Goal: Transaction & Acquisition: Purchase product/service

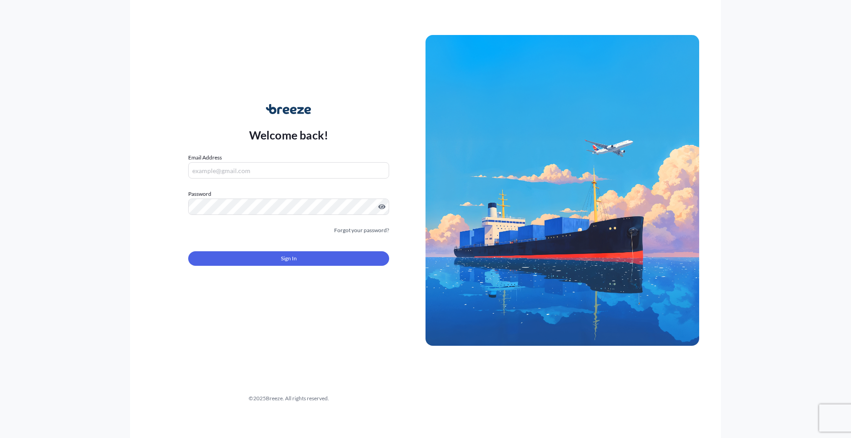
type input "[PERSON_NAME][EMAIL_ADDRESS][PERSON_NAME][DOMAIN_NAME]"
click at [315, 264] on button "Sign In" at bounding box center [288, 258] width 201 height 15
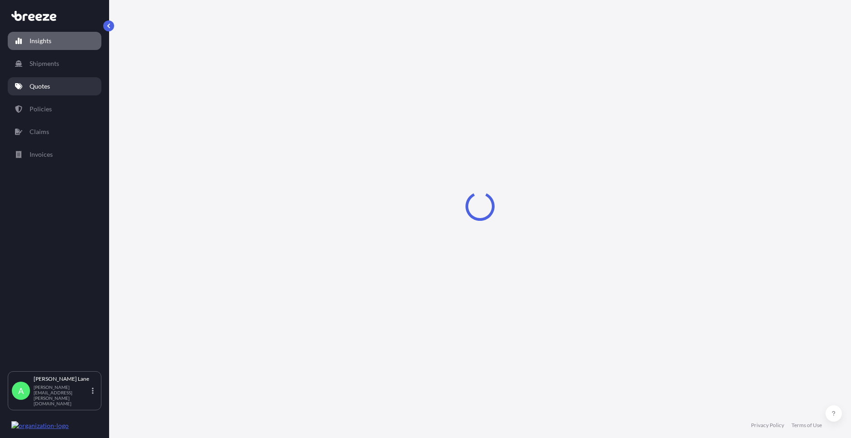
click at [51, 91] on link "Quotes" at bounding box center [55, 86] width 94 height 18
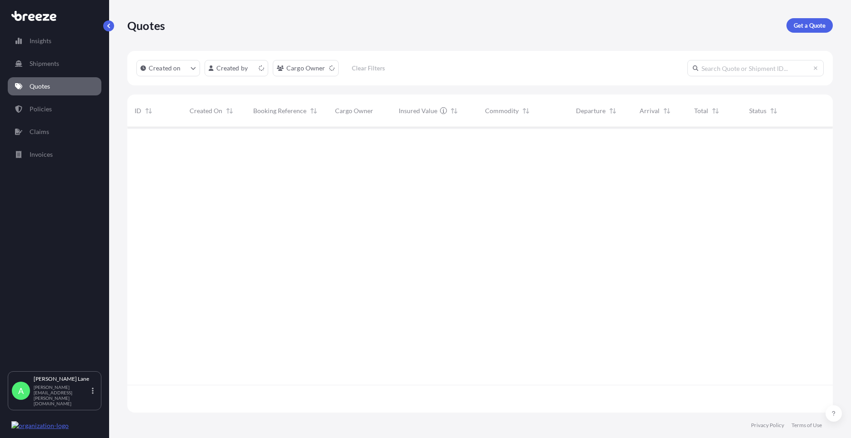
scroll to position [284, 698]
click at [821, 22] on p "Get a Quote" at bounding box center [809, 25] width 32 height 9
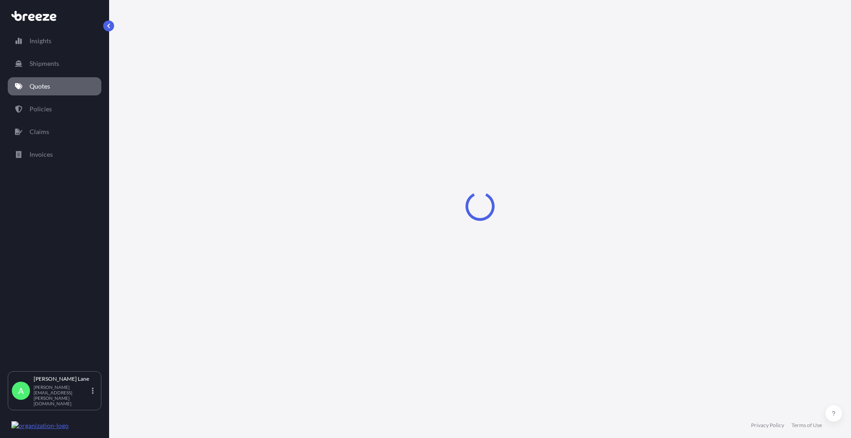
select select "Road"
select select "1"
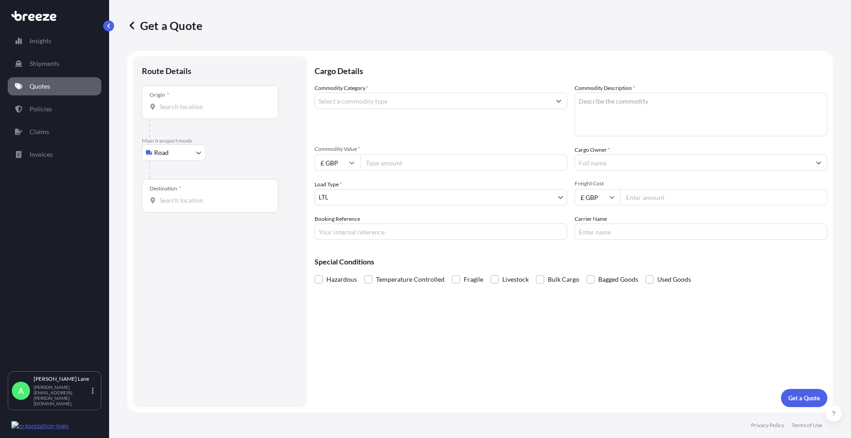
click at [164, 154] on body "Insights Shipments Quotes Policies Claims Invoices A [PERSON_NAME] [PERSON_NAME…" at bounding box center [425, 219] width 851 height 438
click at [176, 193] on div "Air" at bounding box center [173, 192] width 56 height 16
select select "Air"
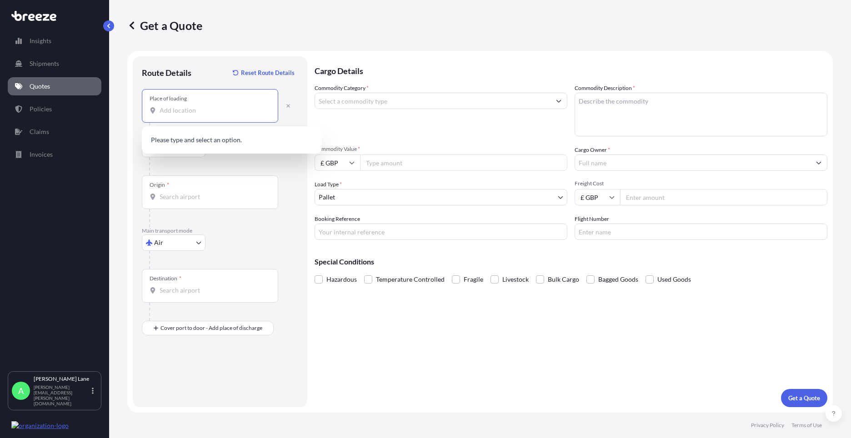
paste input "EN3 7QA"
type input "EN3 7QA"
click at [284, 109] on button "button" at bounding box center [288, 106] width 20 height 15
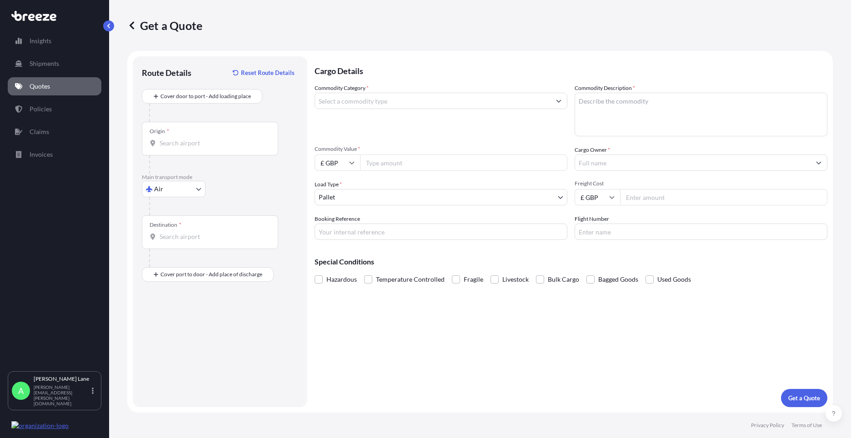
click at [80, 84] on link "Quotes" at bounding box center [55, 86] width 94 height 18
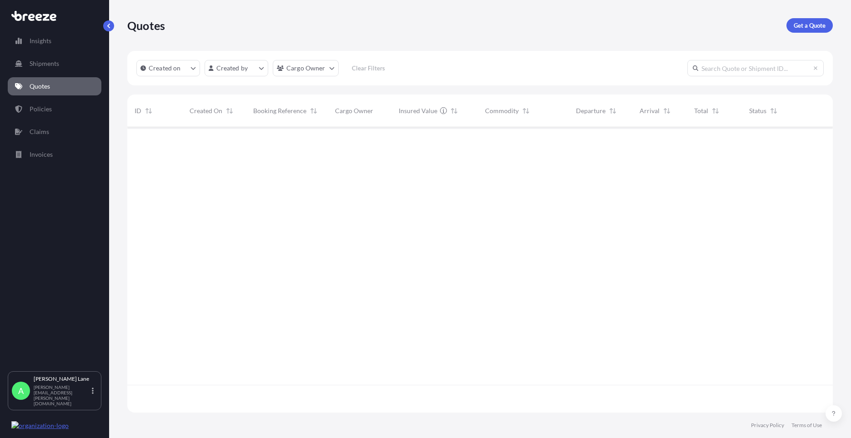
scroll to position [284, 698]
click at [805, 25] on p "Get a Quote" at bounding box center [809, 25] width 32 height 9
select select "Road"
select select "1"
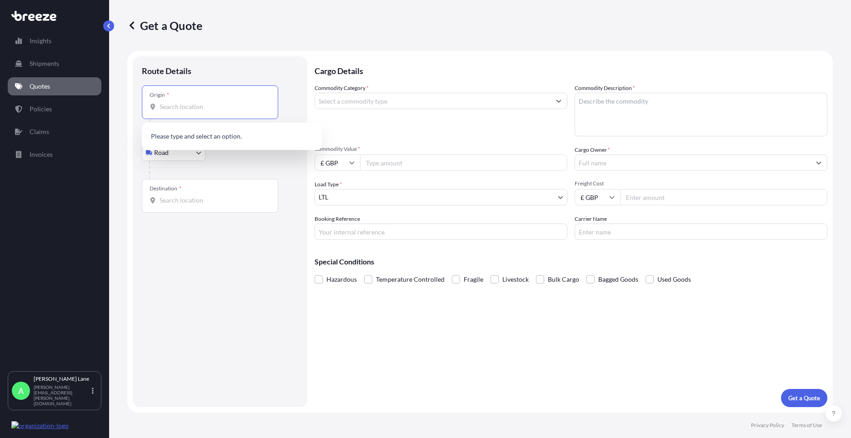
click at [203, 107] on input "Origin *" at bounding box center [212, 106] width 107 height 9
paste input "EN3 7QA"
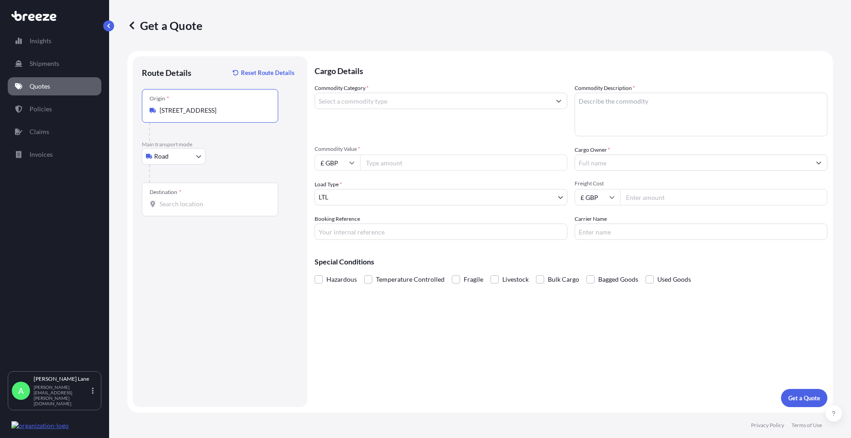
type input "[STREET_ADDRESS]"
click at [197, 206] on input "Destination *" at bounding box center [212, 203] width 107 height 9
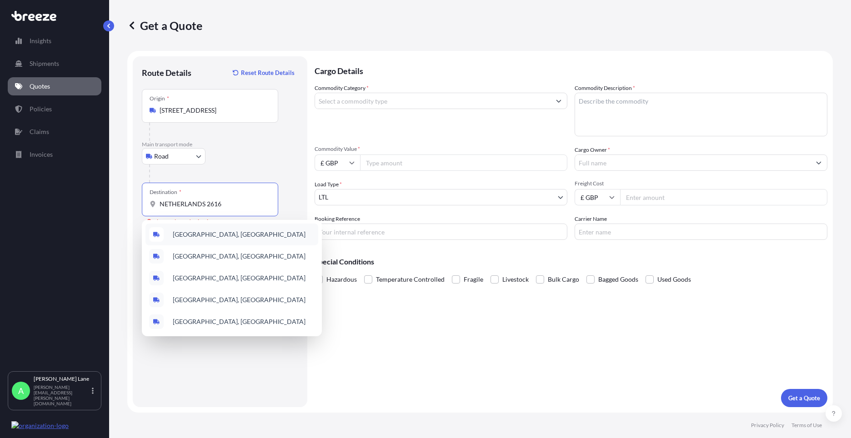
click at [236, 233] on span "[GEOGRAPHIC_DATA], [GEOGRAPHIC_DATA]" at bounding box center [239, 234] width 133 height 9
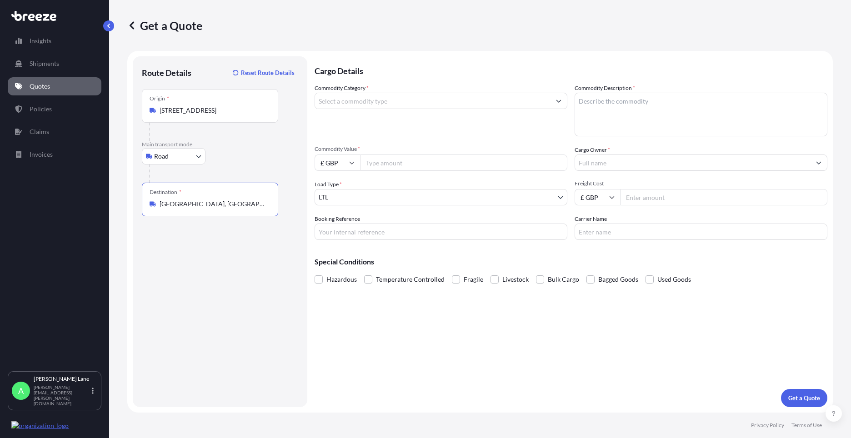
type input "[GEOGRAPHIC_DATA], [GEOGRAPHIC_DATA]"
click at [388, 103] on input "Commodity Category *" at bounding box center [432, 101] width 235 height 16
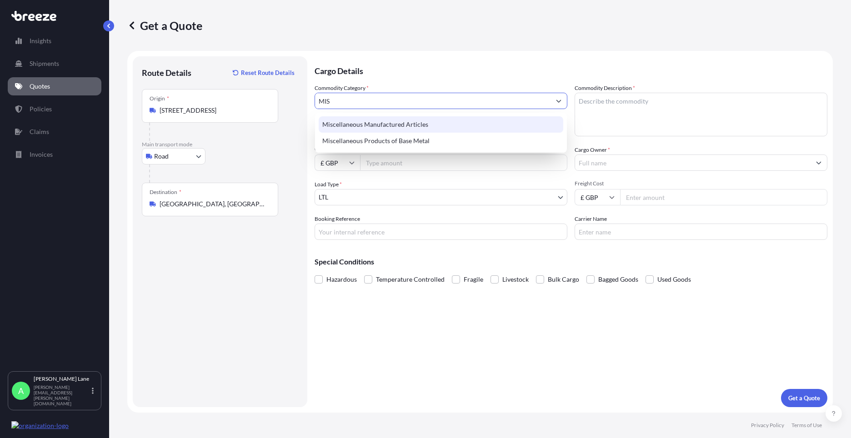
click at [399, 129] on div "Miscellaneous Manufactured Articles" at bounding box center [441, 124] width 244 height 16
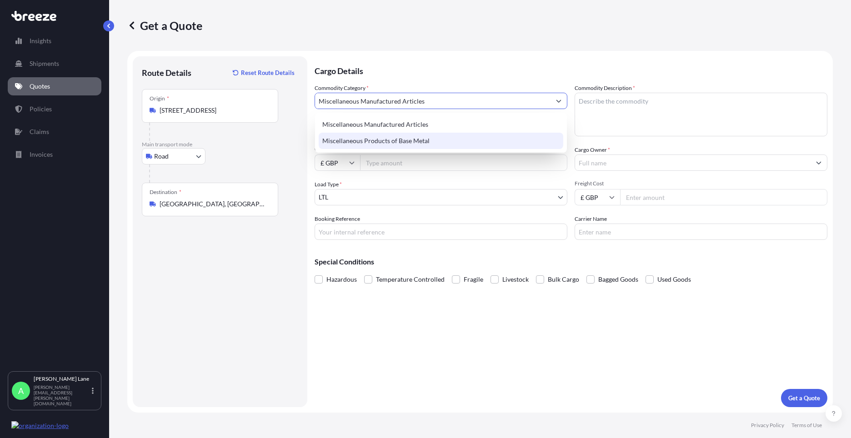
type input "Miscellaneous Manufactured Articles"
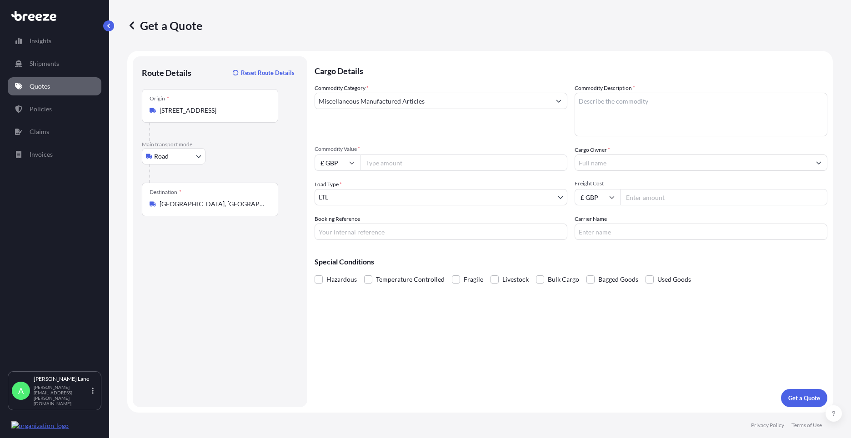
click at [386, 160] on input "Commodity Value *" at bounding box center [463, 162] width 207 height 16
type input "401.20"
click at [396, 225] on input "Booking Reference" at bounding box center [440, 232] width 253 height 16
paste input "1887833"
type input "1887833"
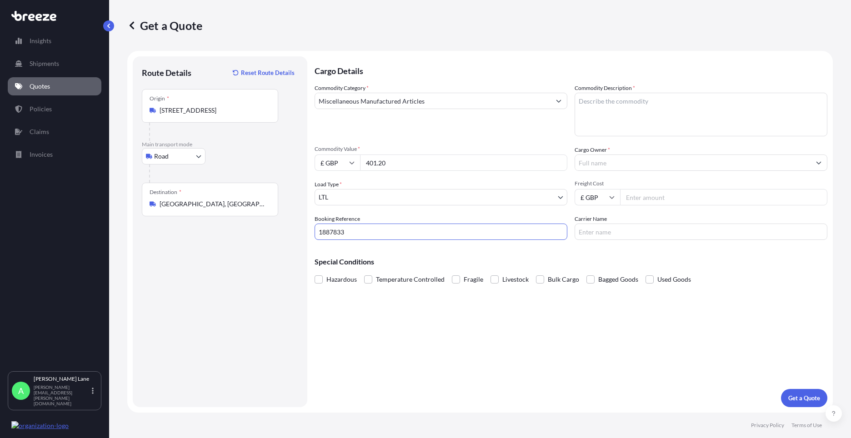
click at [595, 131] on textarea "Commodity Description *" at bounding box center [700, 115] width 253 height 44
type textarea "kart parts"
click at [603, 158] on input "Cargo Owner *" at bounding box center [692, 162] width 235 height 16
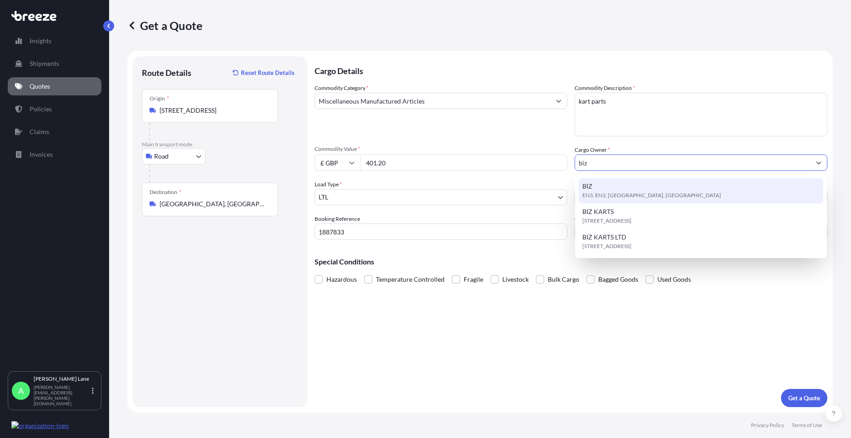
click at [629, 196] on span "EN3, EN3, [GEOGRAPHIC_DATA], [GEOGRAPHIC_DATA]" at bounding box center [651, 195] width 139 height 9
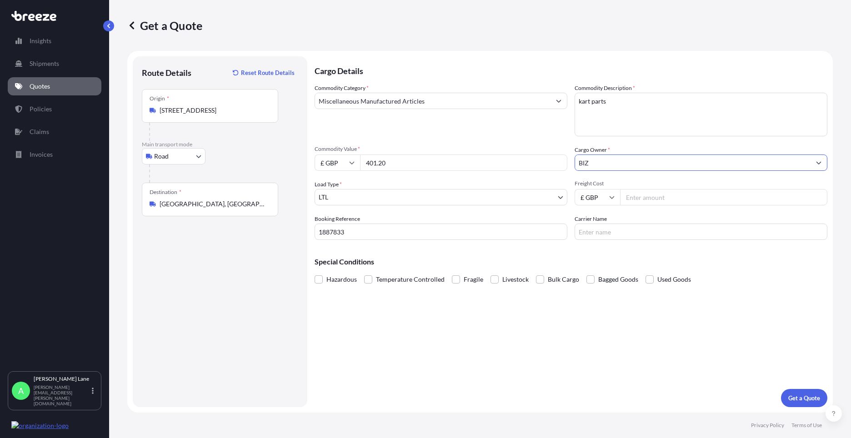
type input "BIZ"
click at [642, 194] on input "Freight Cost" at bounding box center [723, 197] width 207 height 16
type input "25.84"
click at [600, 223] on label "Carrier Name" at bounding box center [590, 218] width 32 height 9
click at [600, 224] on input "Carrier Name" at bounding box center [700, 232] width 253 height 16
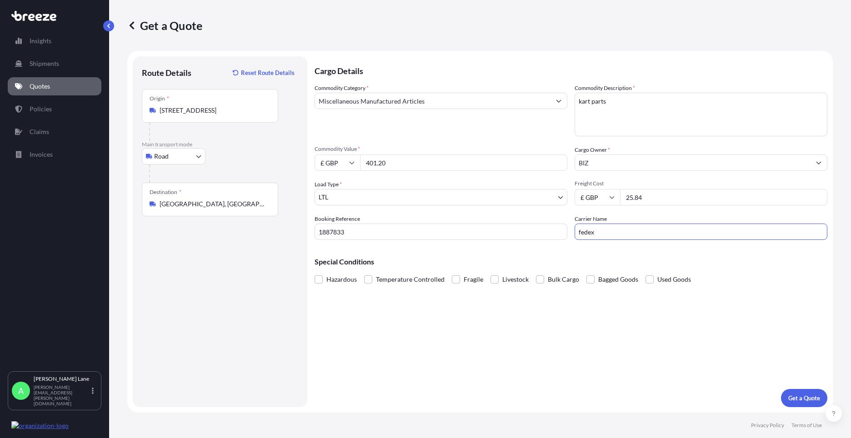
type input "fedex"
click at [549, 288] on div "Cargo Details Commodity Category * Miscellaneous Manufactured Articles Commodit…" at bounding box center [570, 231] width 513 height 351
click at [791, 396] on p "Get a Quote" at bounding box center [804, 398] width 32 height 9
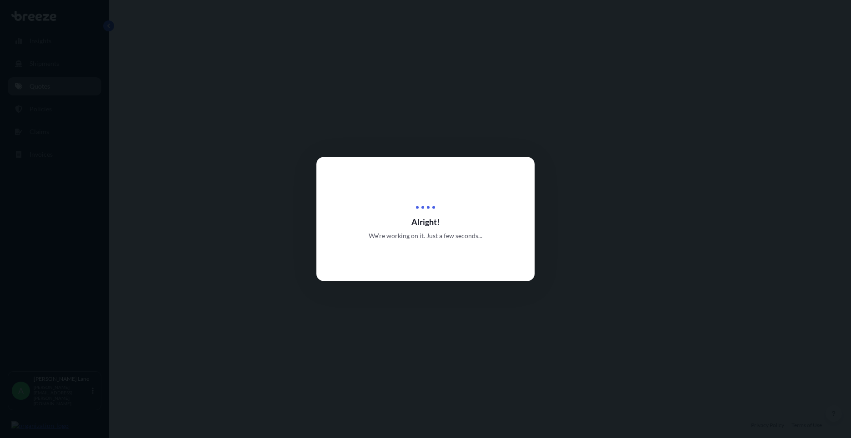
select select "Road"
select select "1"
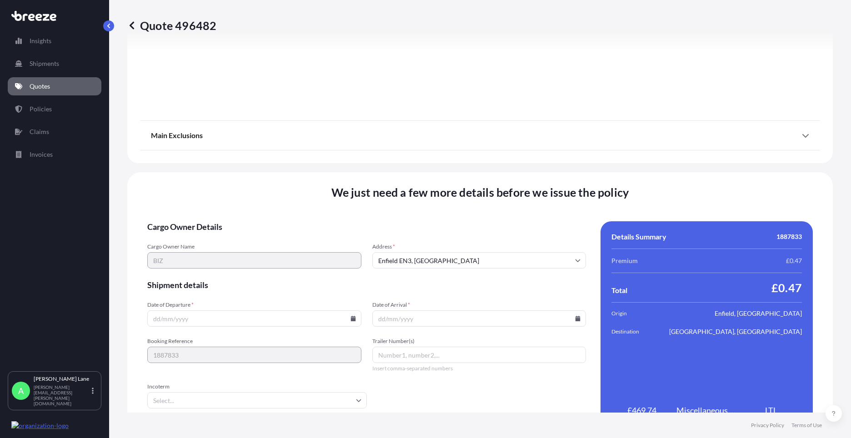
scroll to position [975, 0]
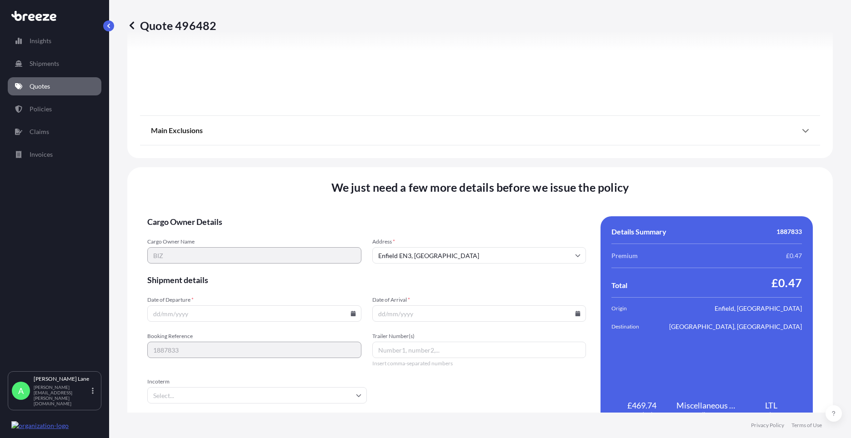
click at [350, 314] on icon at bounding box center [352, 313] width 5 height 5
click at [192, 232] on button "11" at bounding box center [189, 232] width 15 height 15
type input "[DATE]"
drag, startPoint x: 206, startPoint y: 397, endPoint x: 208, endPoint y: 389, distance: 8.4
click at [206, 396] on input "Incoterm" at bounding box center [256, 395] width 219 height 16
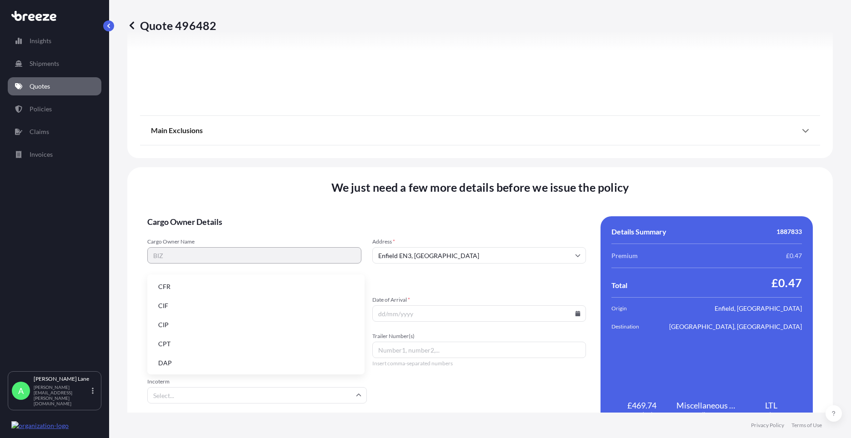
click at [211, 364] on li "DAP" at bounding box center [256, 362] width 210 height 17
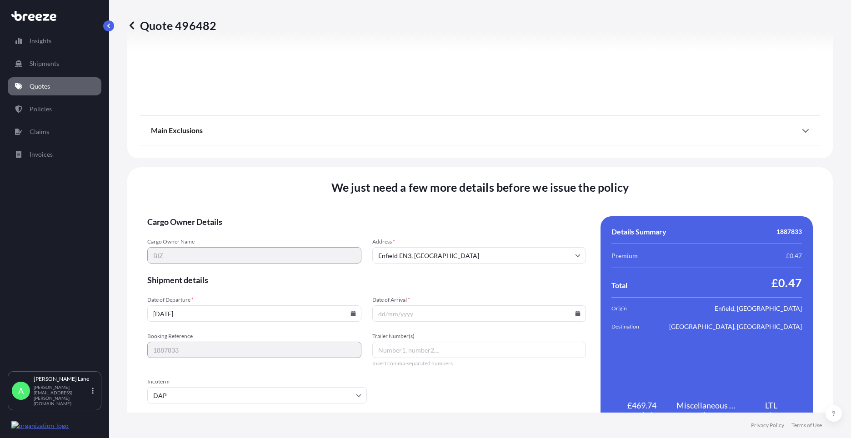
paste input "391967556850"
type input "391967556850"
click at [575, 312] on icon at bounding box center [577, 313] width 5 height 5
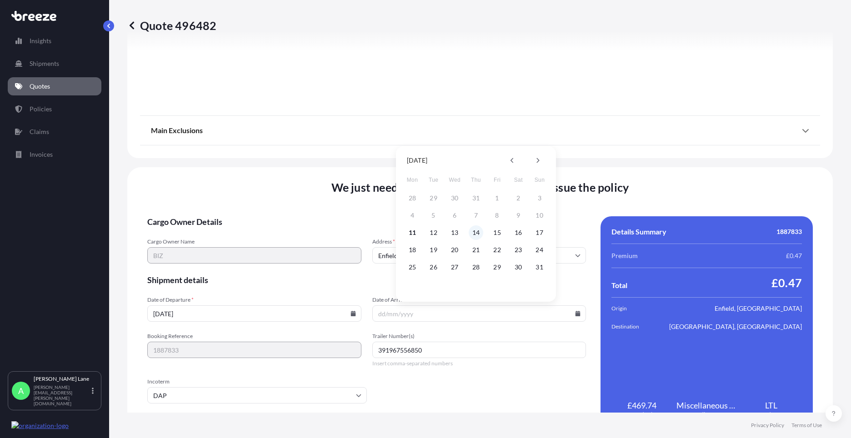
click at [475, 234] on button "14" at bounding box center [475, 232] width 15 height 15
type input "[DATE]"
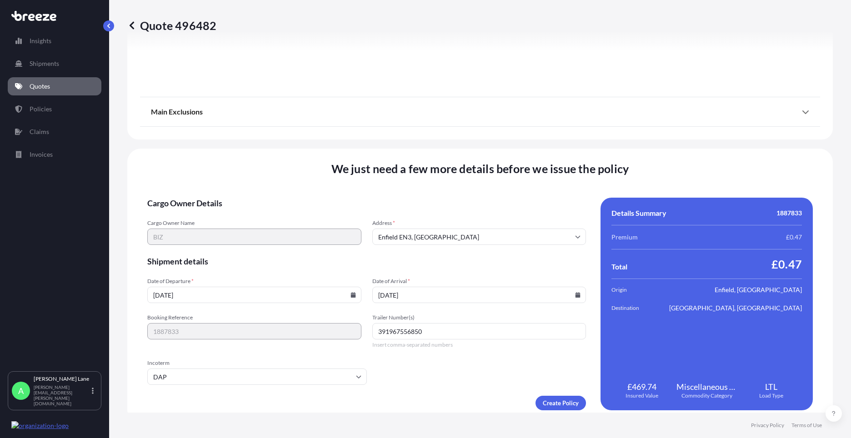
scroll to position [1004, 0]
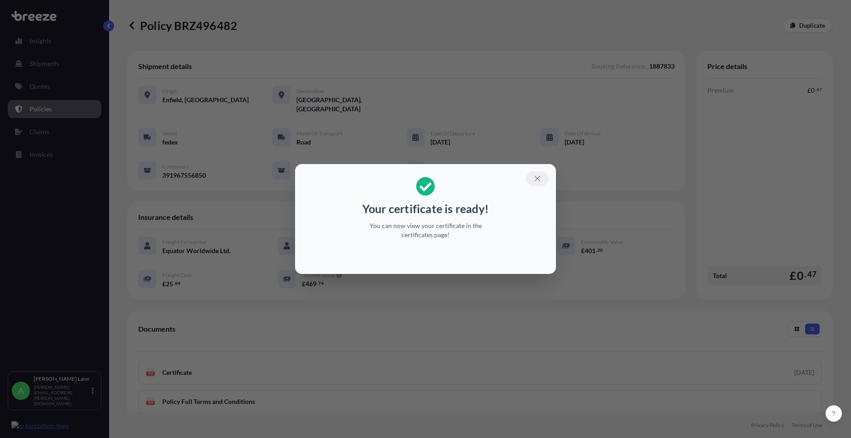
click at [541, 182] on button "button" at bounding box center [537, 178] width 23 height 15
